Goal: Task Accomplishment & Management: Manage account settings

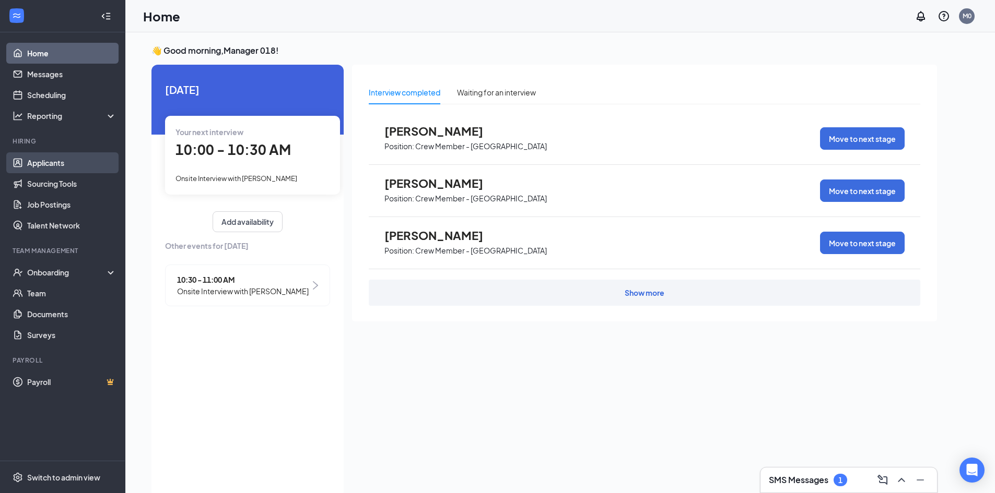
click at [51, 165] on link "Applicants" at bounding box center [71, 162] width 89 height 21
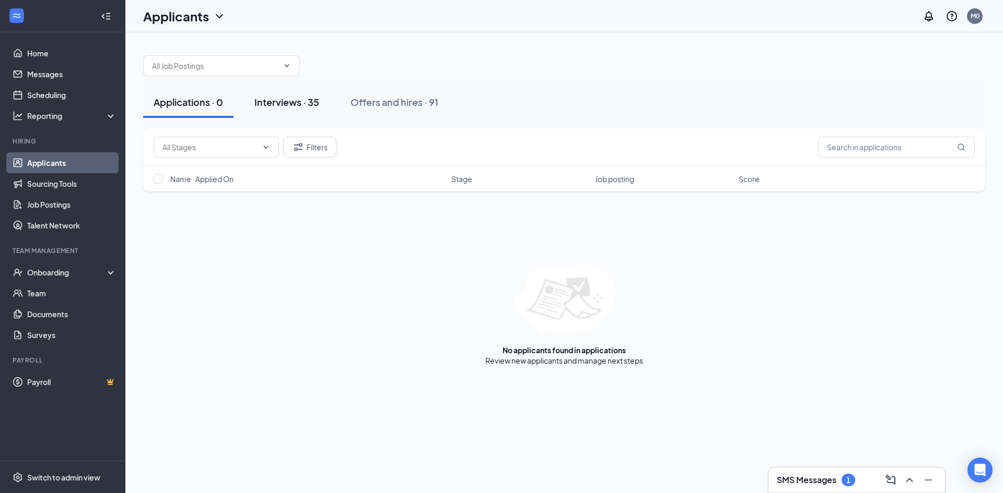
click at [258, 98] on div "Interviews · 35" at bounding box center [286, 102] width 65 height 13
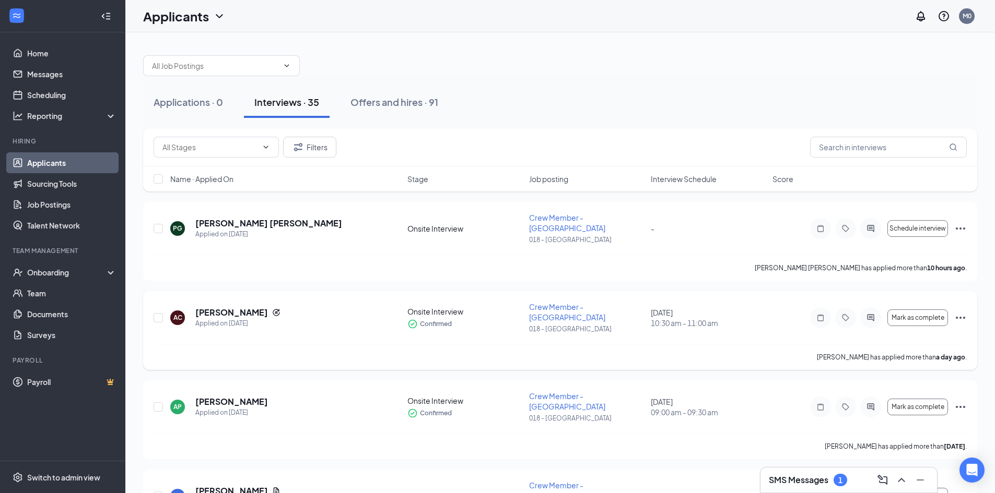
click at [958, 312] on icon "Ellipses" at bounding box center [960, 318] width 13 height 13
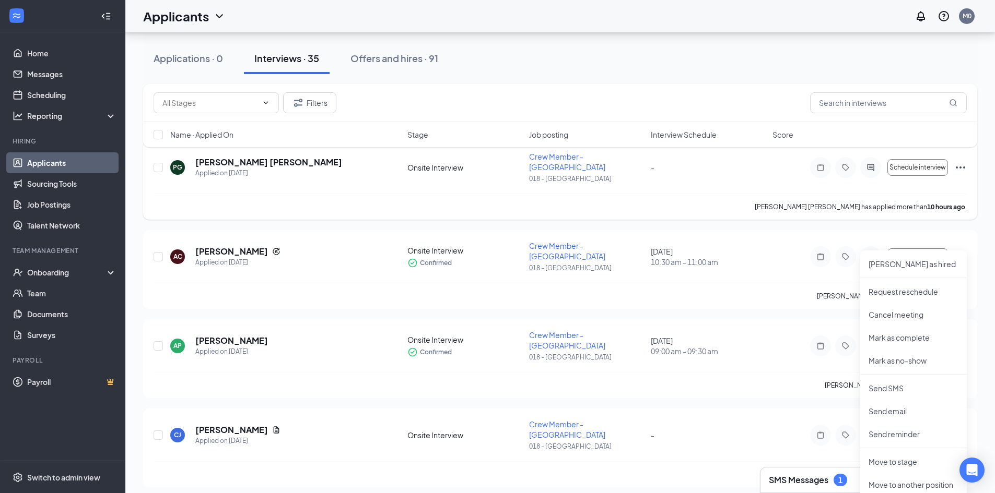
scroll to position [209, 0]
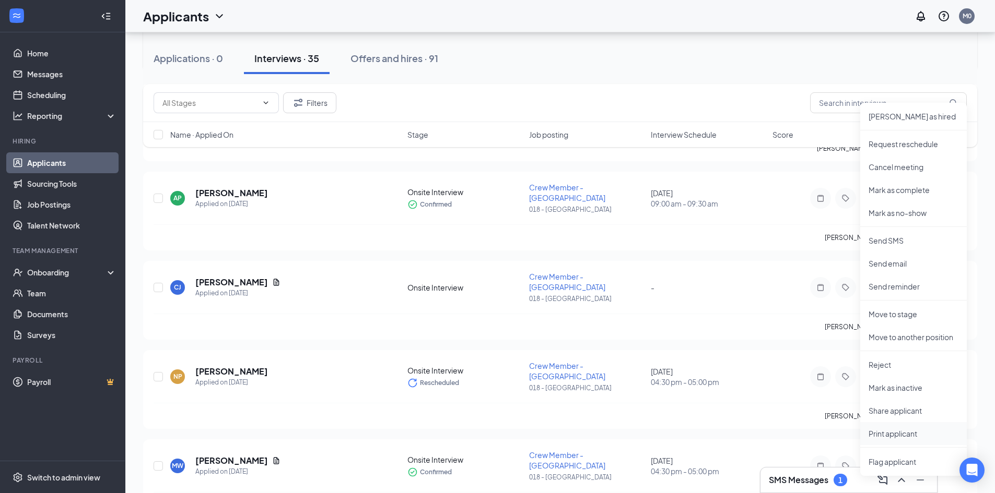
click at [893, 433] on p "Print applicant" at bounding box center [913, 434] width 90 height 10
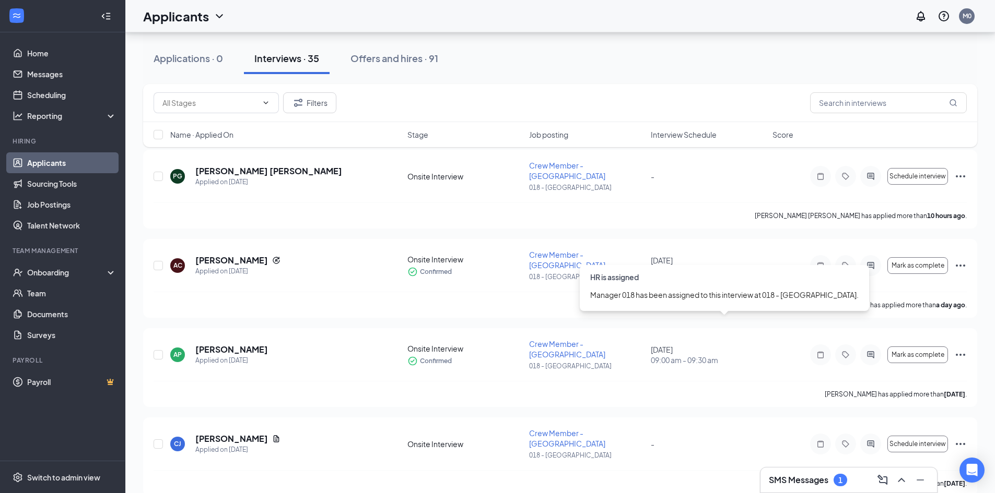
scroll to position [313, 0]
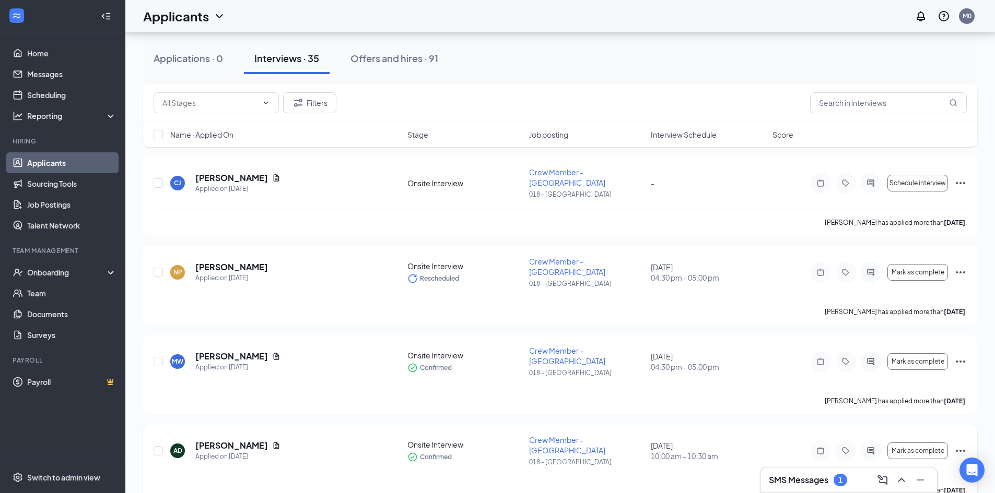
click at [956, 445] on icon "Ellipses" at bounding box center [960, 451] width 13 height 13
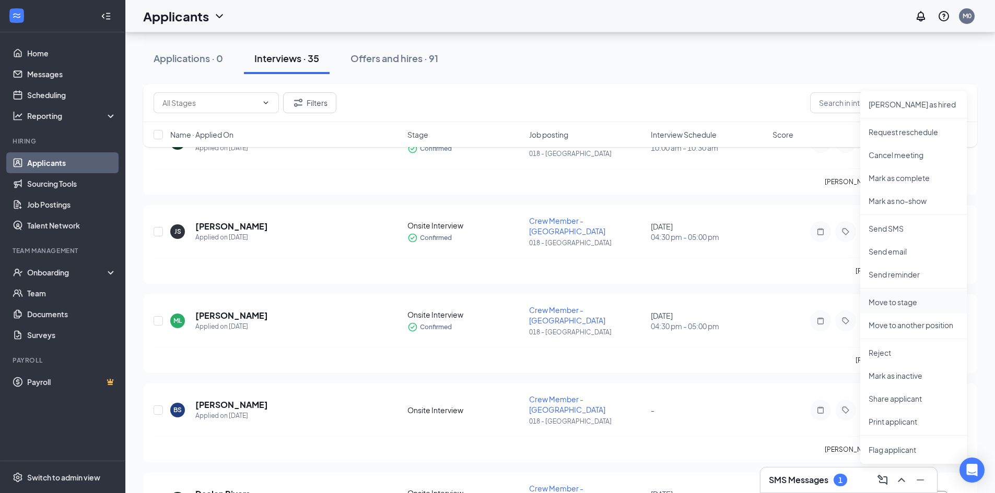
scroll to position [627, 0]
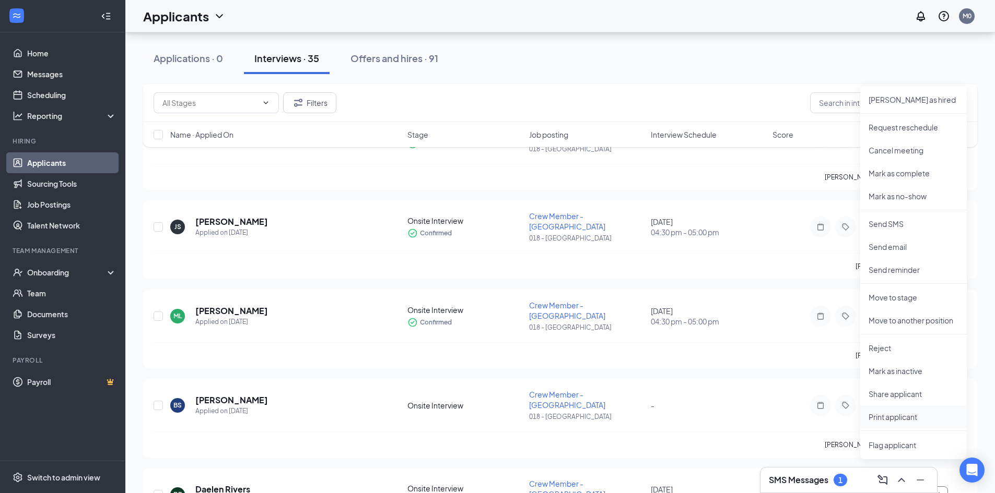
click at [895, 422] on p "Print applicant" at bounding box center [913, 417] width 90 height 10
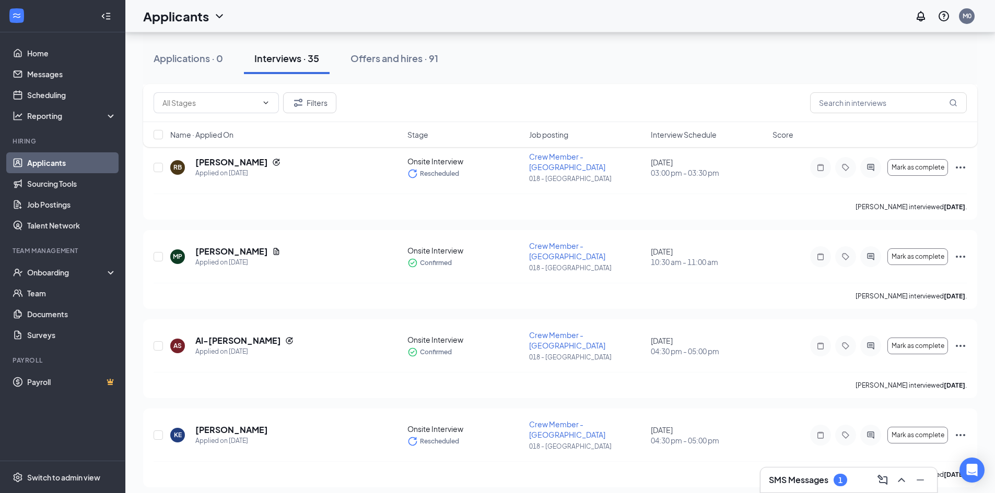
scroll to position [1671, 0]
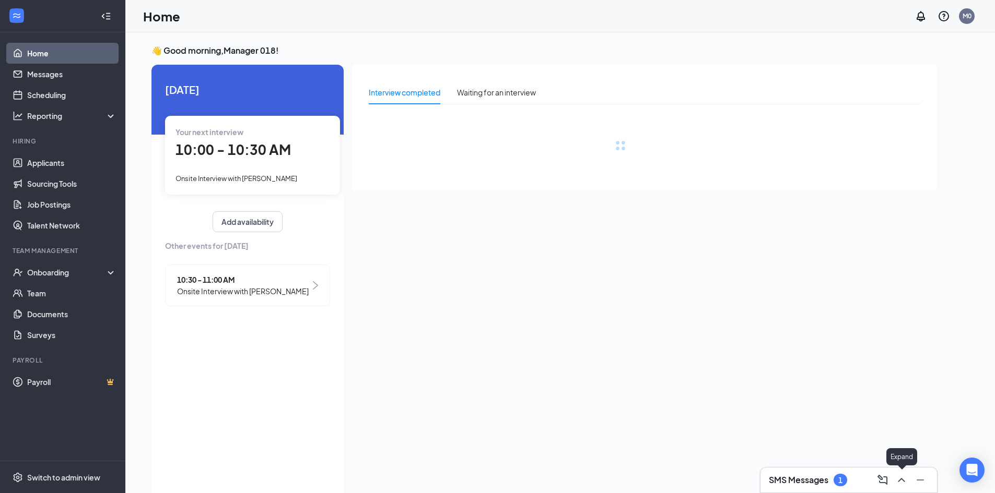
click at [902, 479] on icon "ChevronUp" at bounding box center [901, 480] width 7 height 4
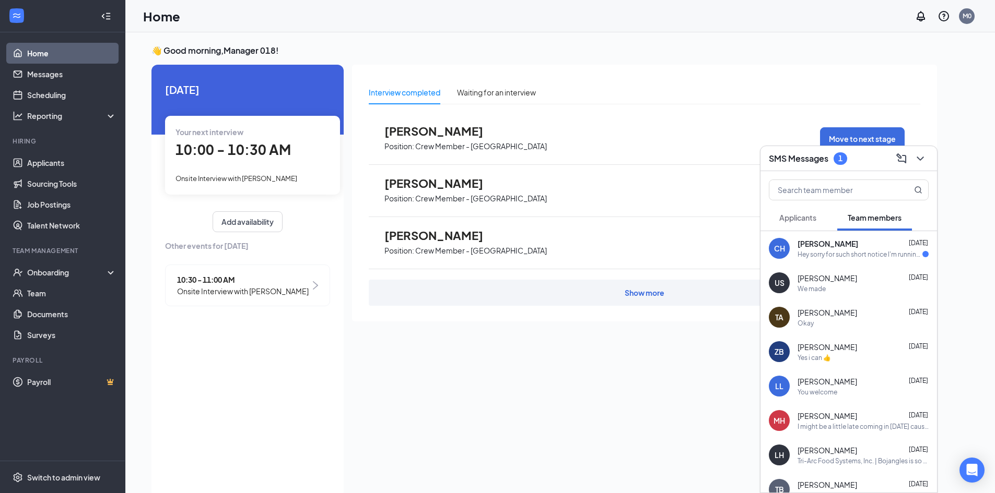
click at [829, 250] on div "Hey sorry for such short notice I'm running a bit behind I might not get there …" at bounding box center [859, 254] width 125 height 9
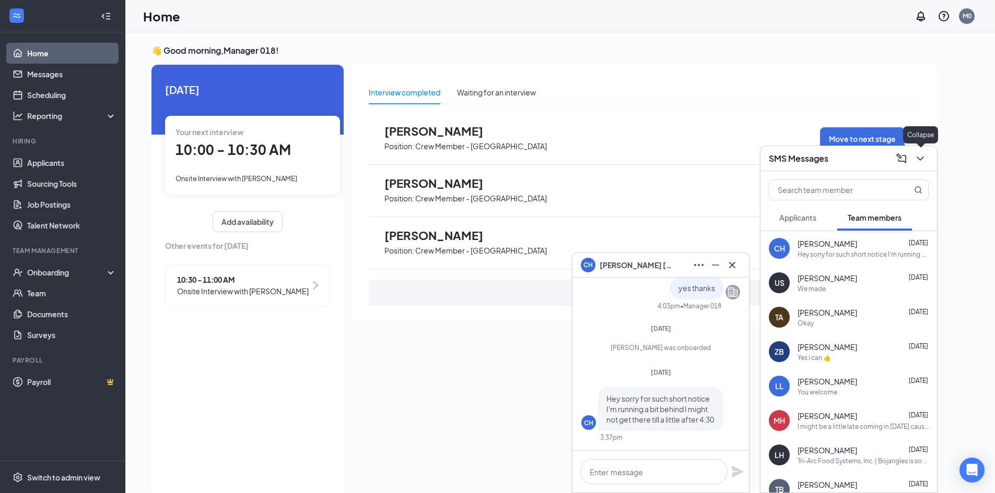
click at [918, 162] on icon "ChevronDown" at bounding box center [920, 158] width 13 height 13
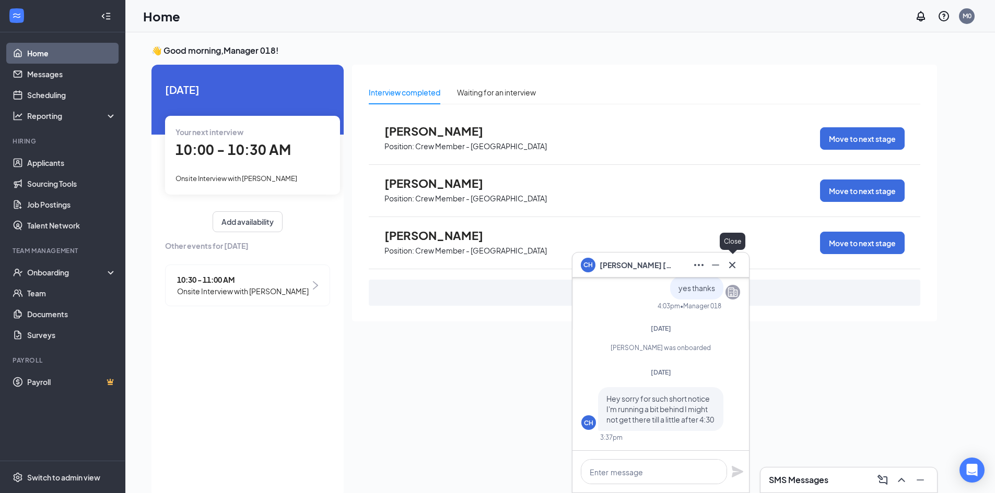
click at [731, 253] on div "Close" at bounding box center [733, 243] width 26 height 21
click at [737, 265] on icon "Cross" at bounding box center [732, 265] width 13 height 13
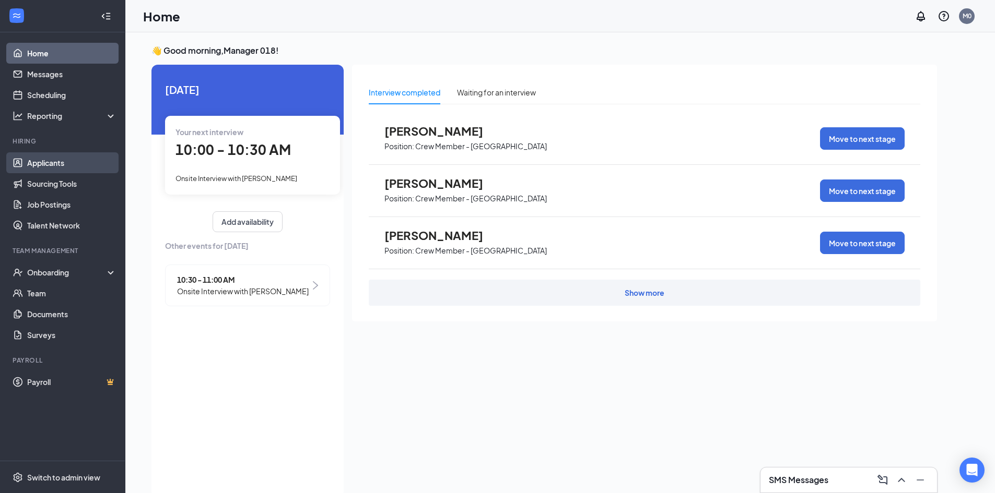
click at [69, 166] on link "Applicants" at bounding box center [71, 162] width 89 height 21
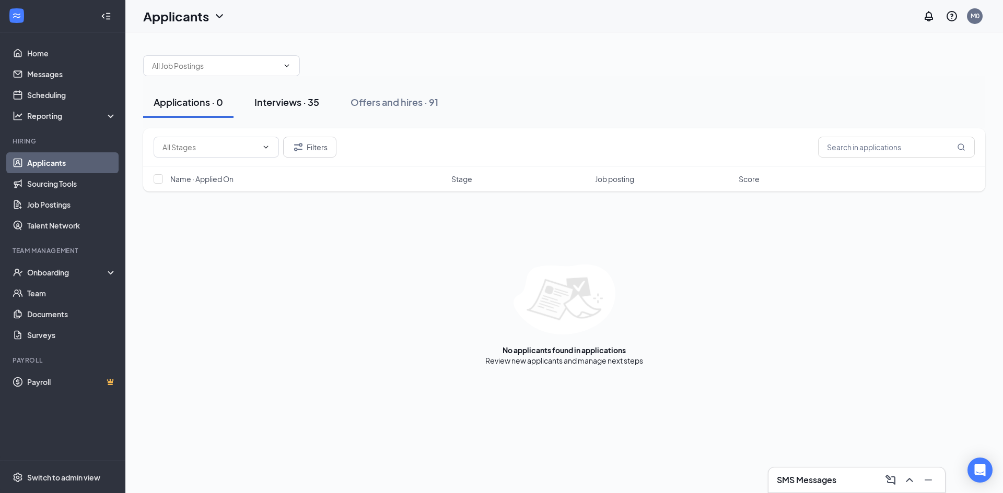
click at [281, 103] on div "Interviews · 35" at bounding box center [286, 102] width 65 height 13
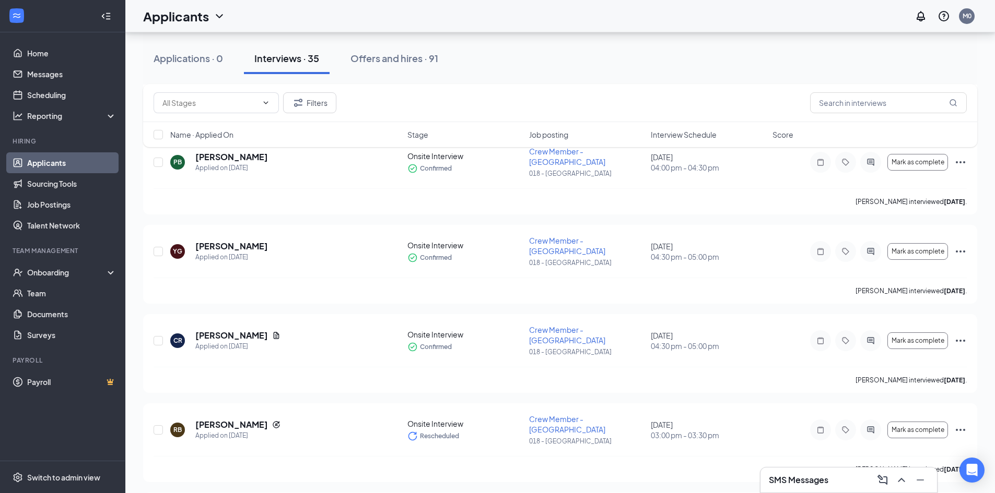
scroll to position [1410, 0]
